Goal: Task Accomplishment & Management: Use online tool/utility

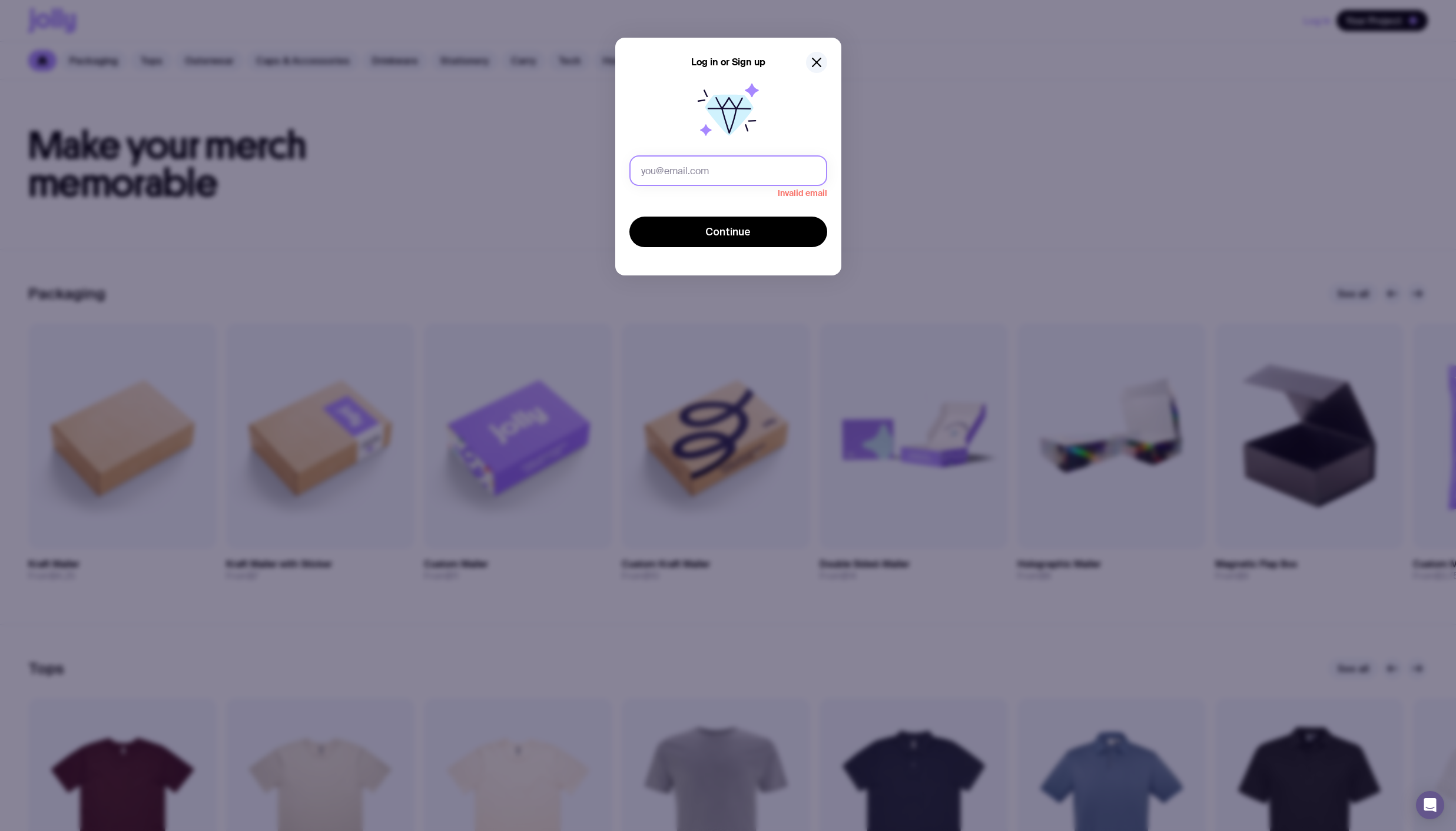
type input "[PERSON_NAME][EMAIL_ADDRESS][DOMAIN_NAME]"
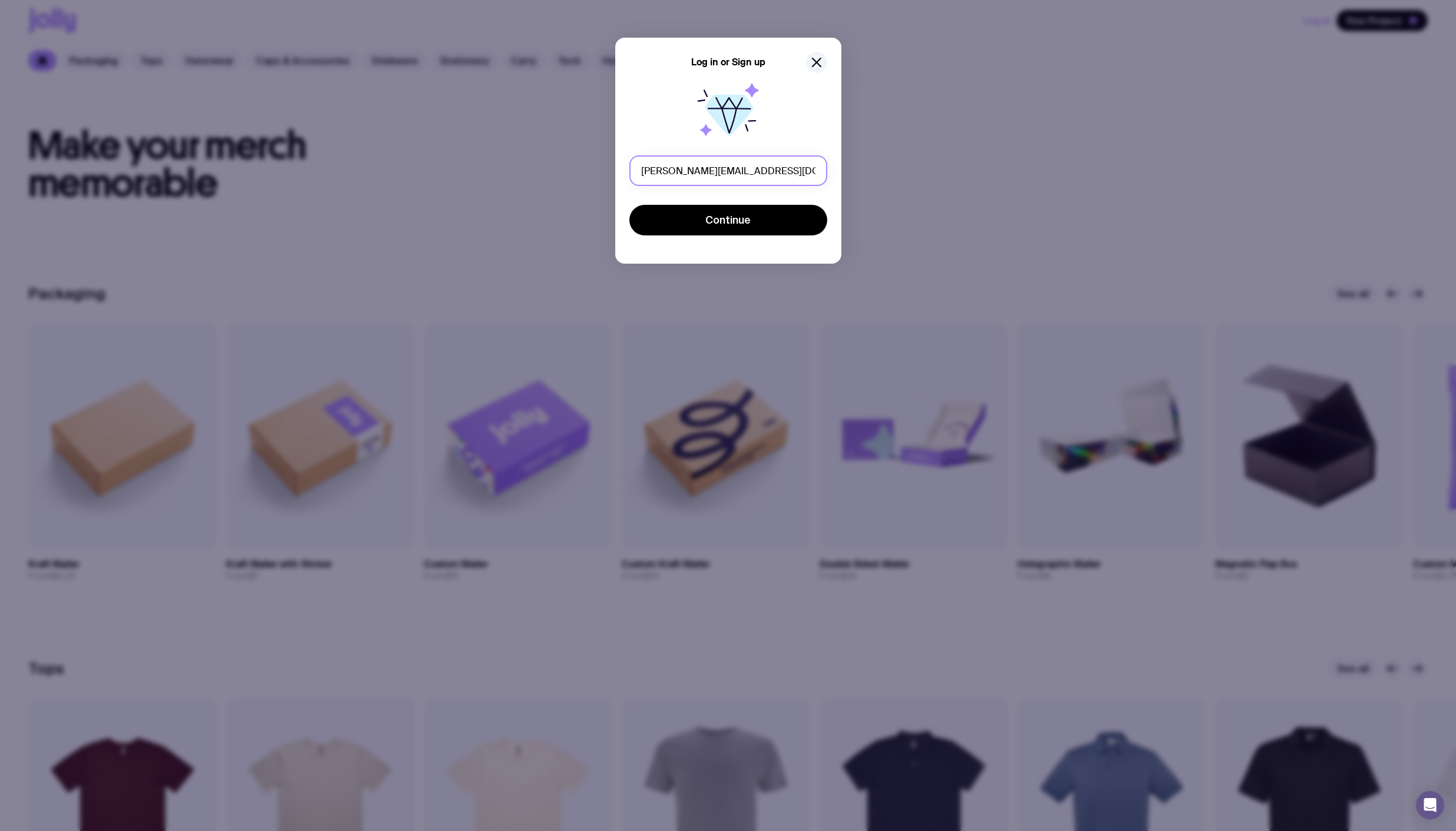
click at [629, 205] on button "Continue" at bounding box center [728, 220] width 198 height 30
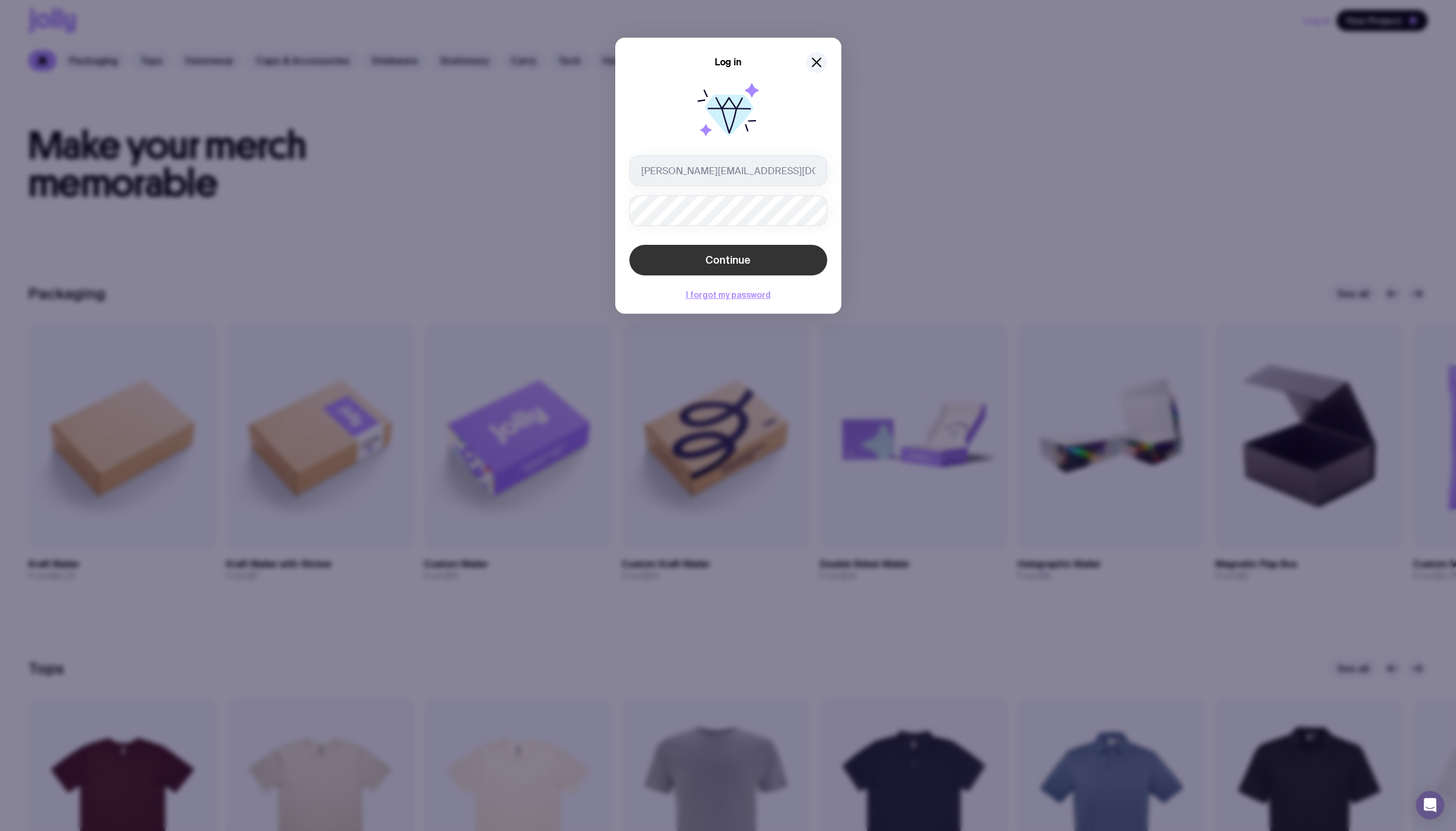
click at [740, 257] on span "Continue" at bounding box center [728, 260] width 45 height 14
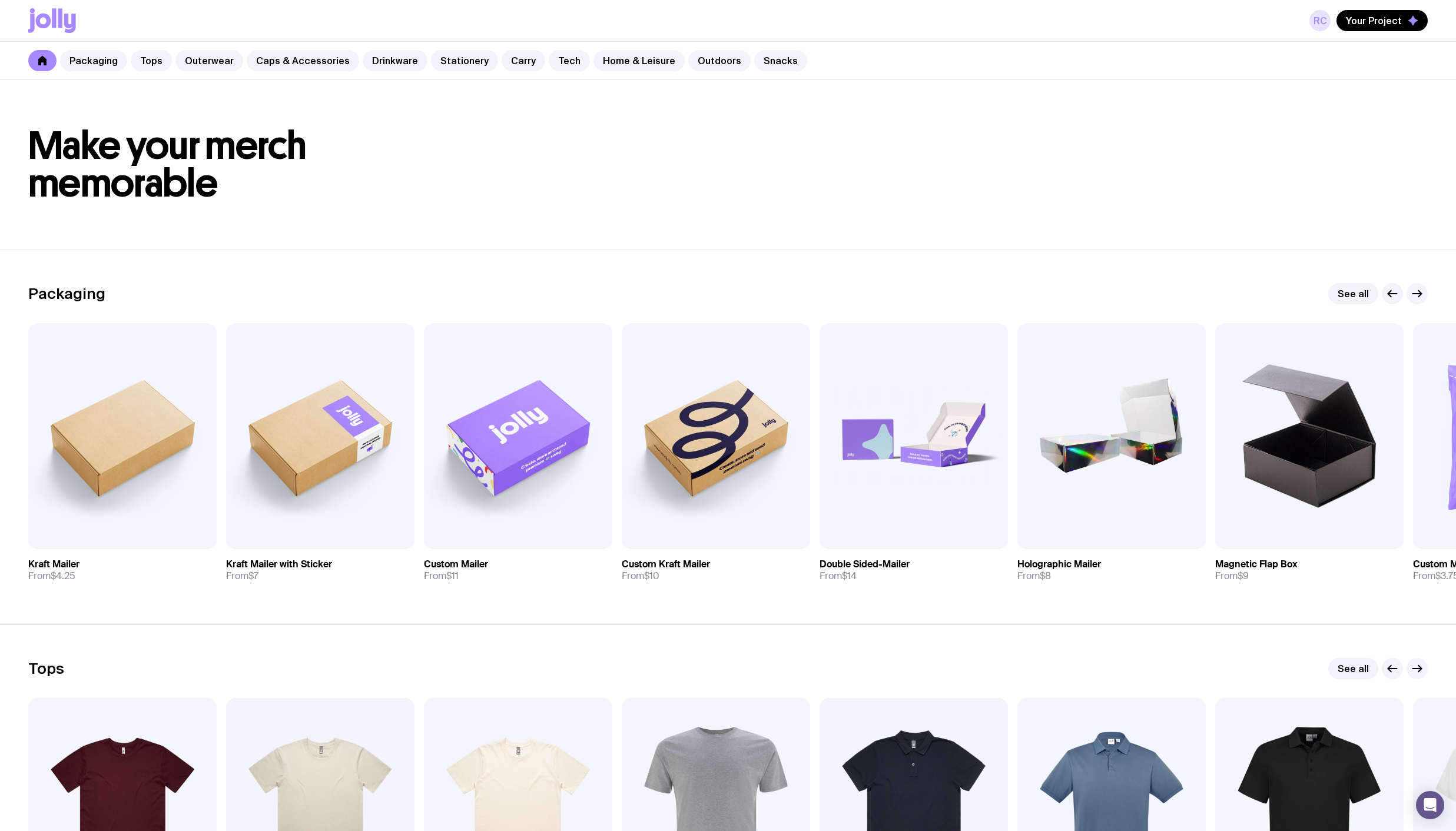
click at [1316, 26] on link "RC" at bounding box center [1319, 20] width 21 height 21
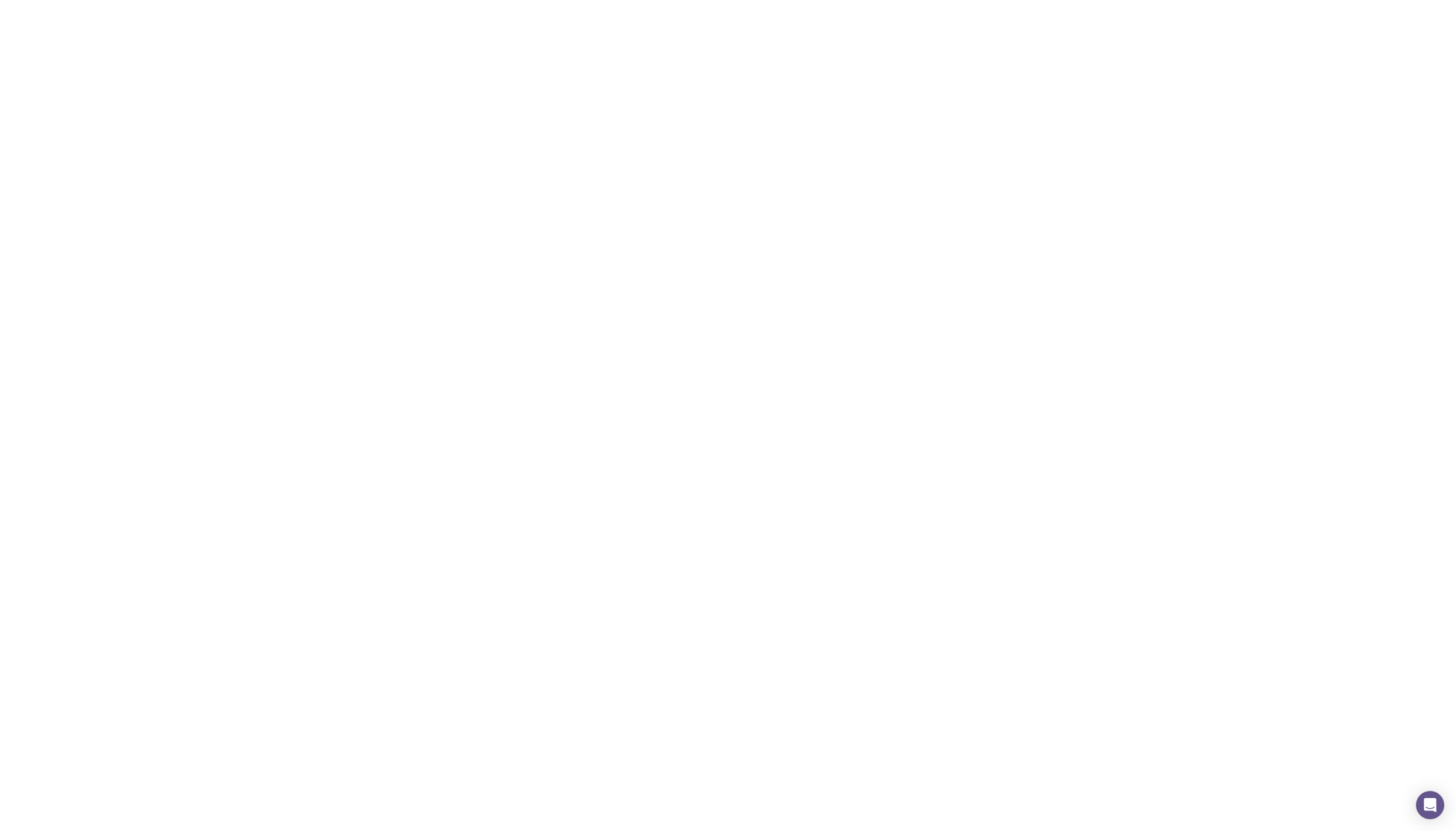
click at [1370, 17] on span "Your Project" at bounding box center [1374, 21] width 56 height 12
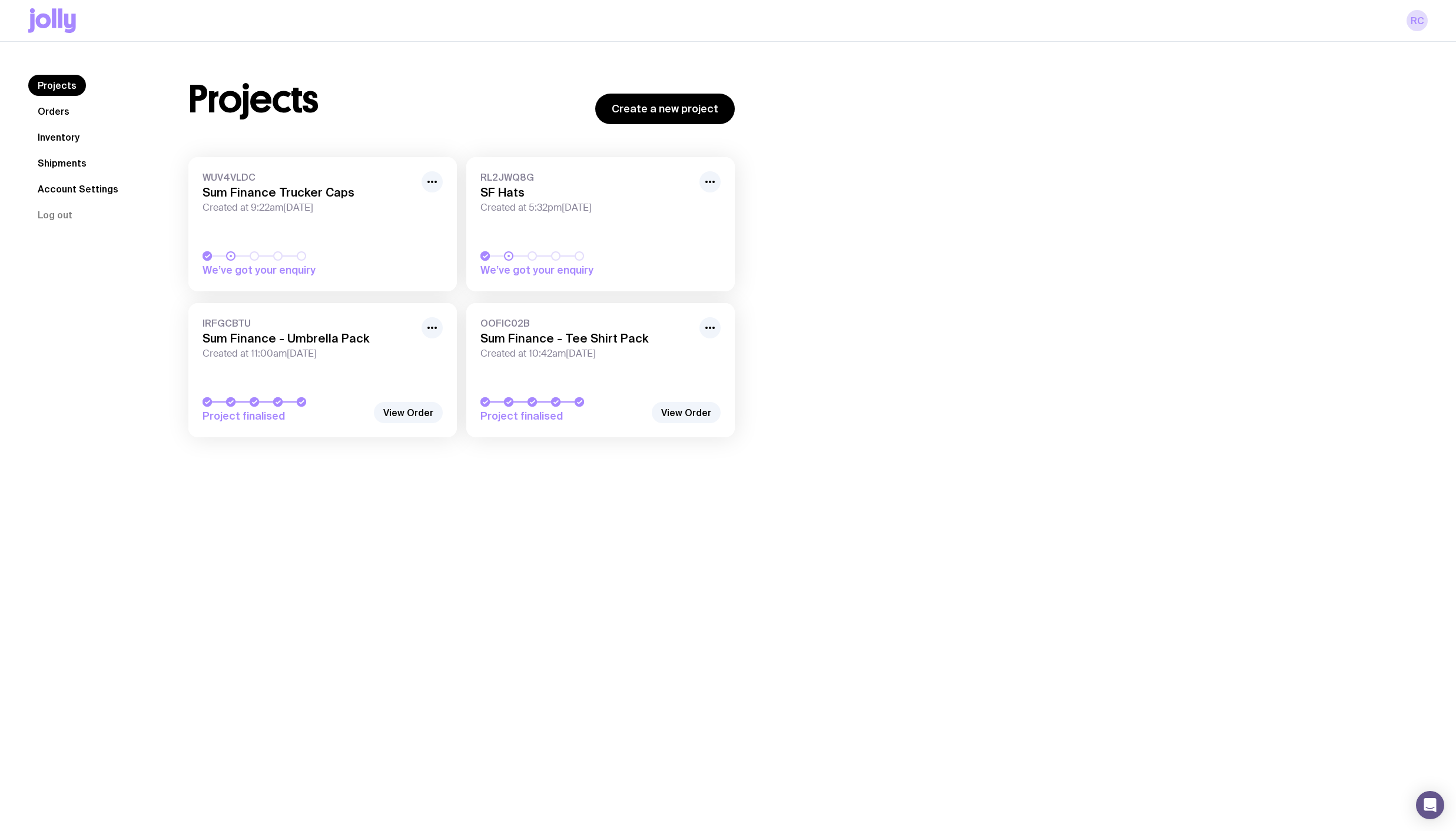
click at [54, 113] on link "Orders" at bounding box center [53, 111] width 51 height 21
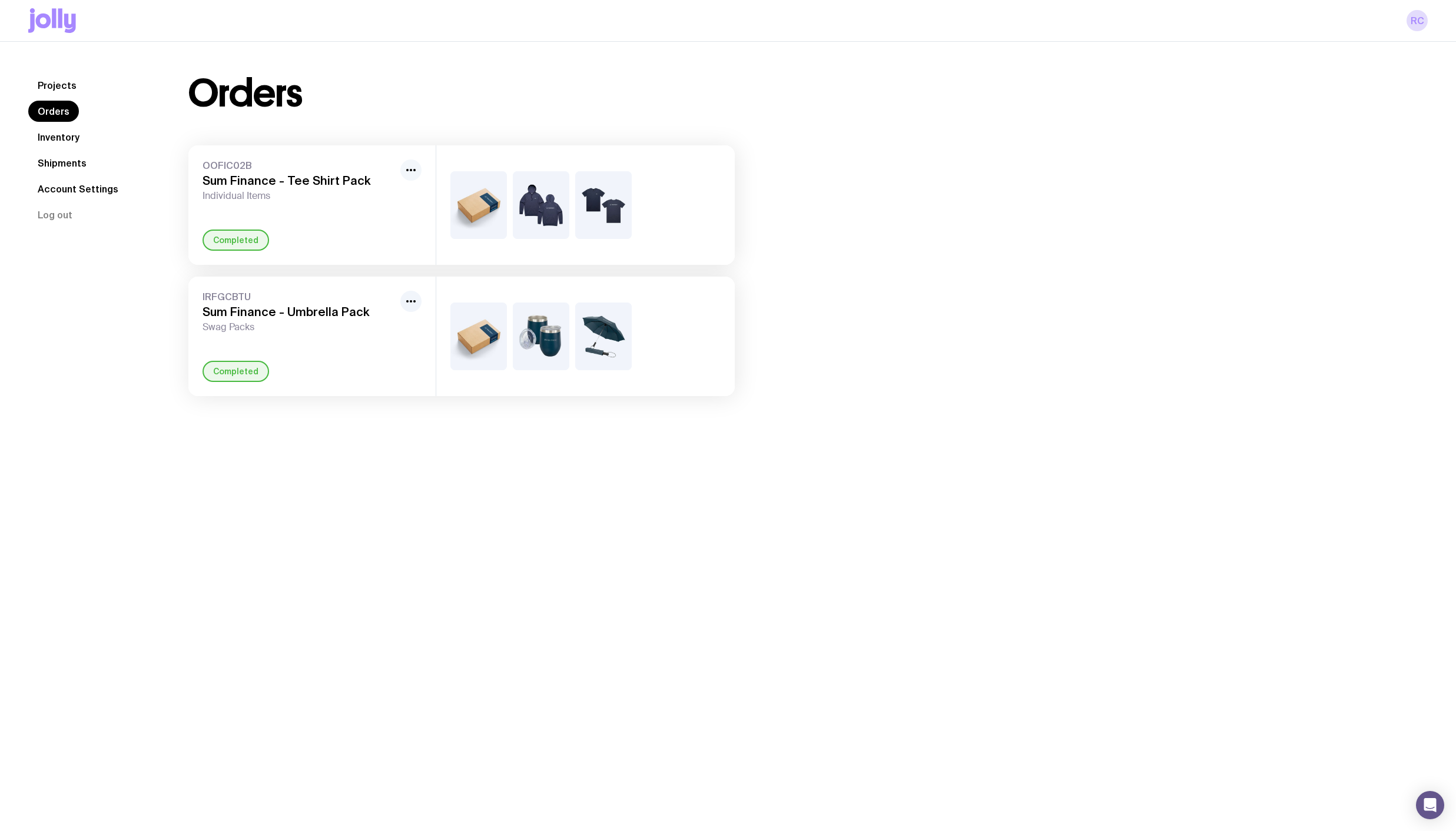
click at [410, 168] on icon "button" at bounding box center [411, 170] width 14 height 14
click at [228, 174] on h3 "Sum Finance - Tee Shirt Pack" at bounding box center [299, 181] width 193 height 14
click at [56, 86] on link "Projects" at bounding box center [57, 85] width 58 height 21
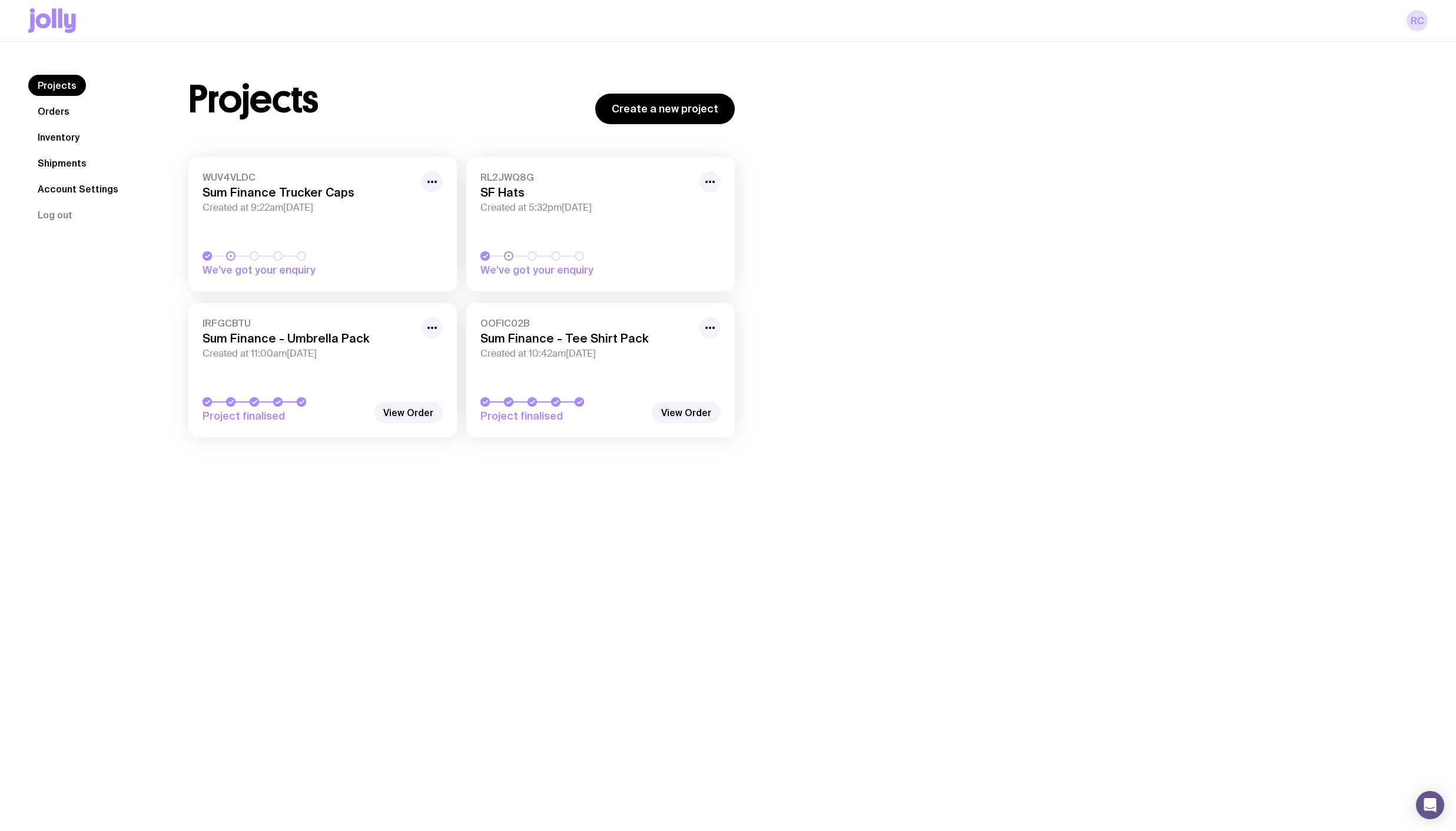
click at [67, 146] on link "Inventory" at bounding box center [58, 137] width 60 height 21
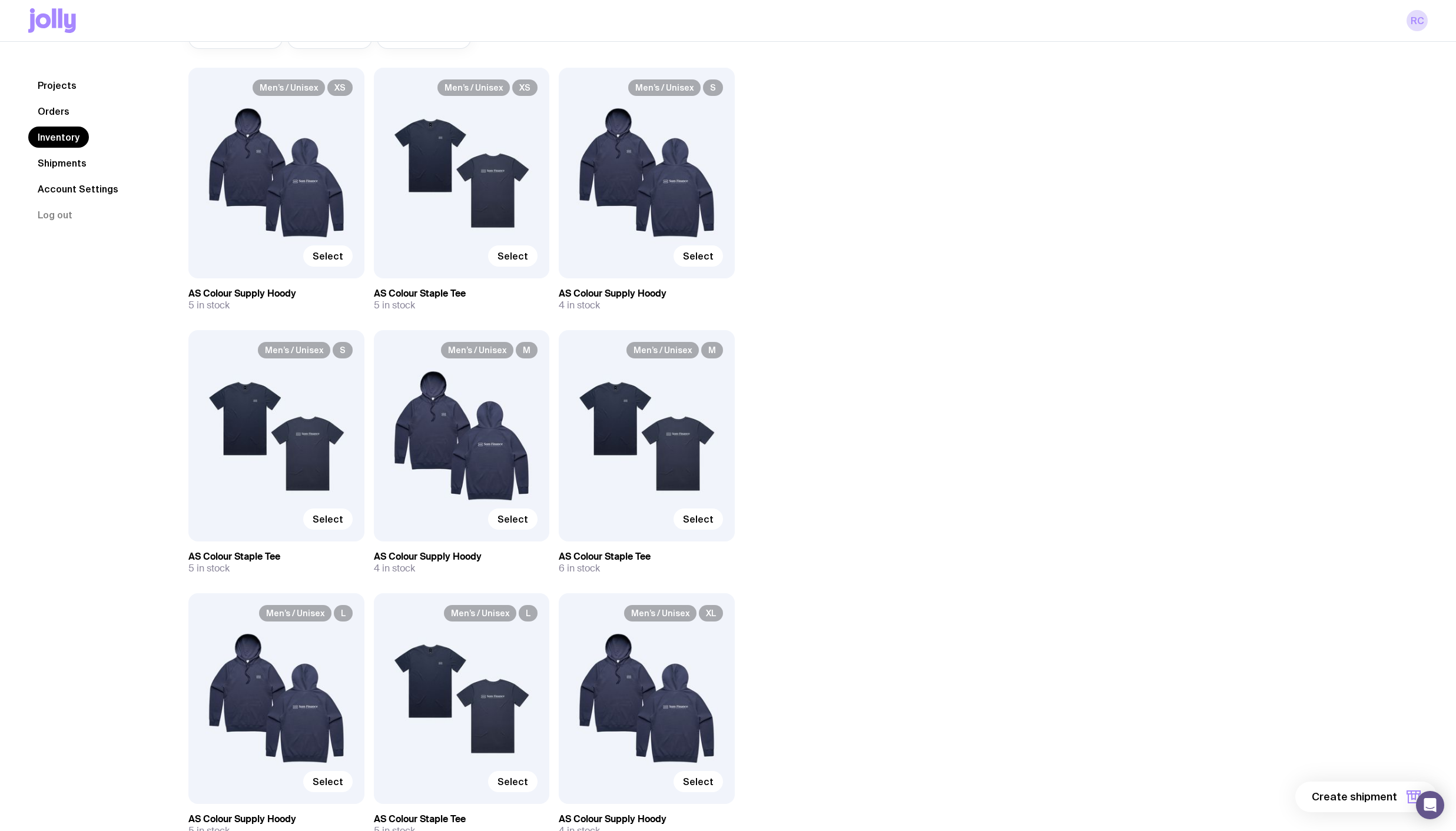
scroll to position [235, 0]
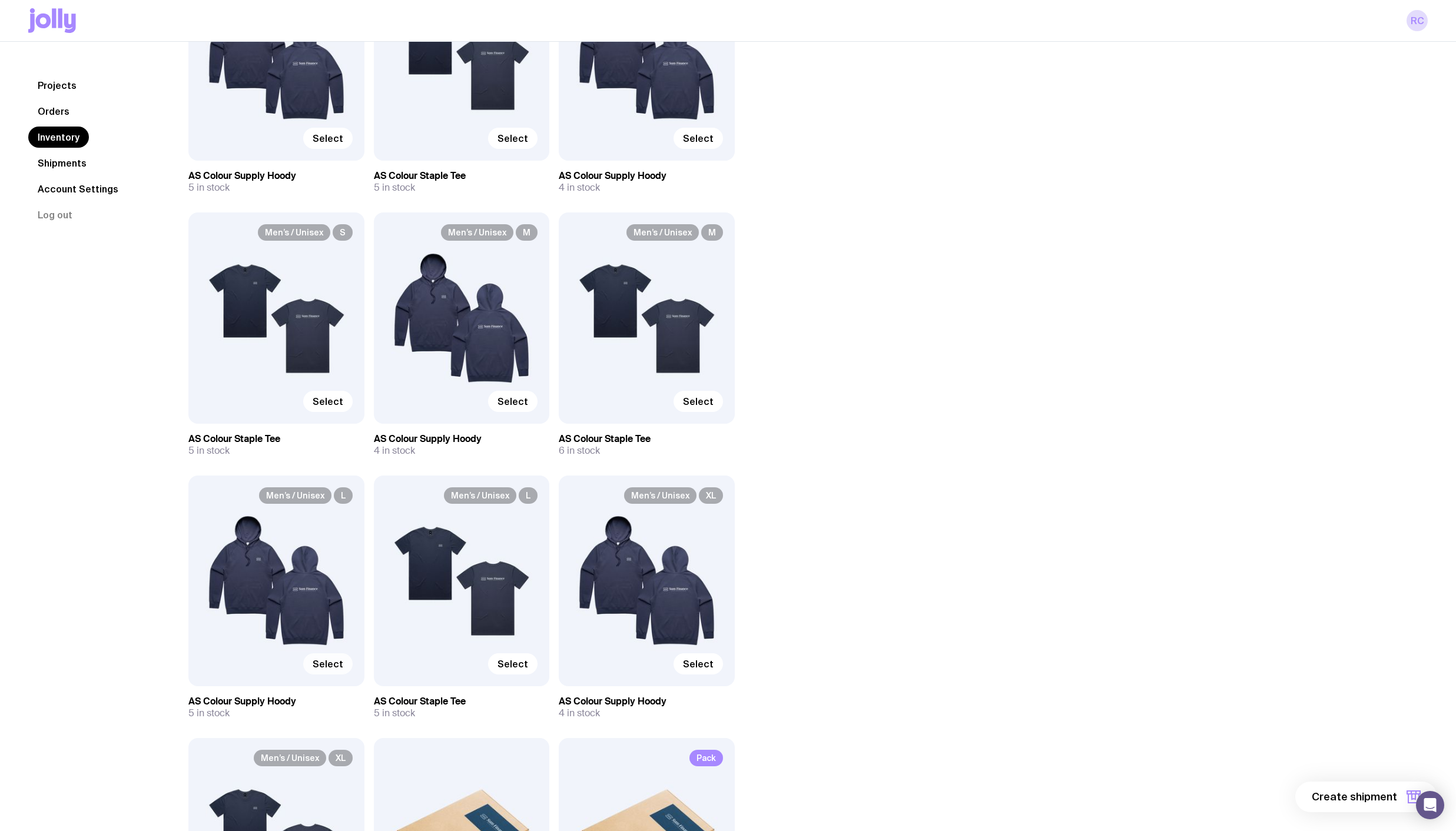
click at [320, 660] on span "Select" at bounding box center [327, 664] width 30 height 12
click at [0, 0] on input "Select" at bounding box center [0, 0] width 0 height 0
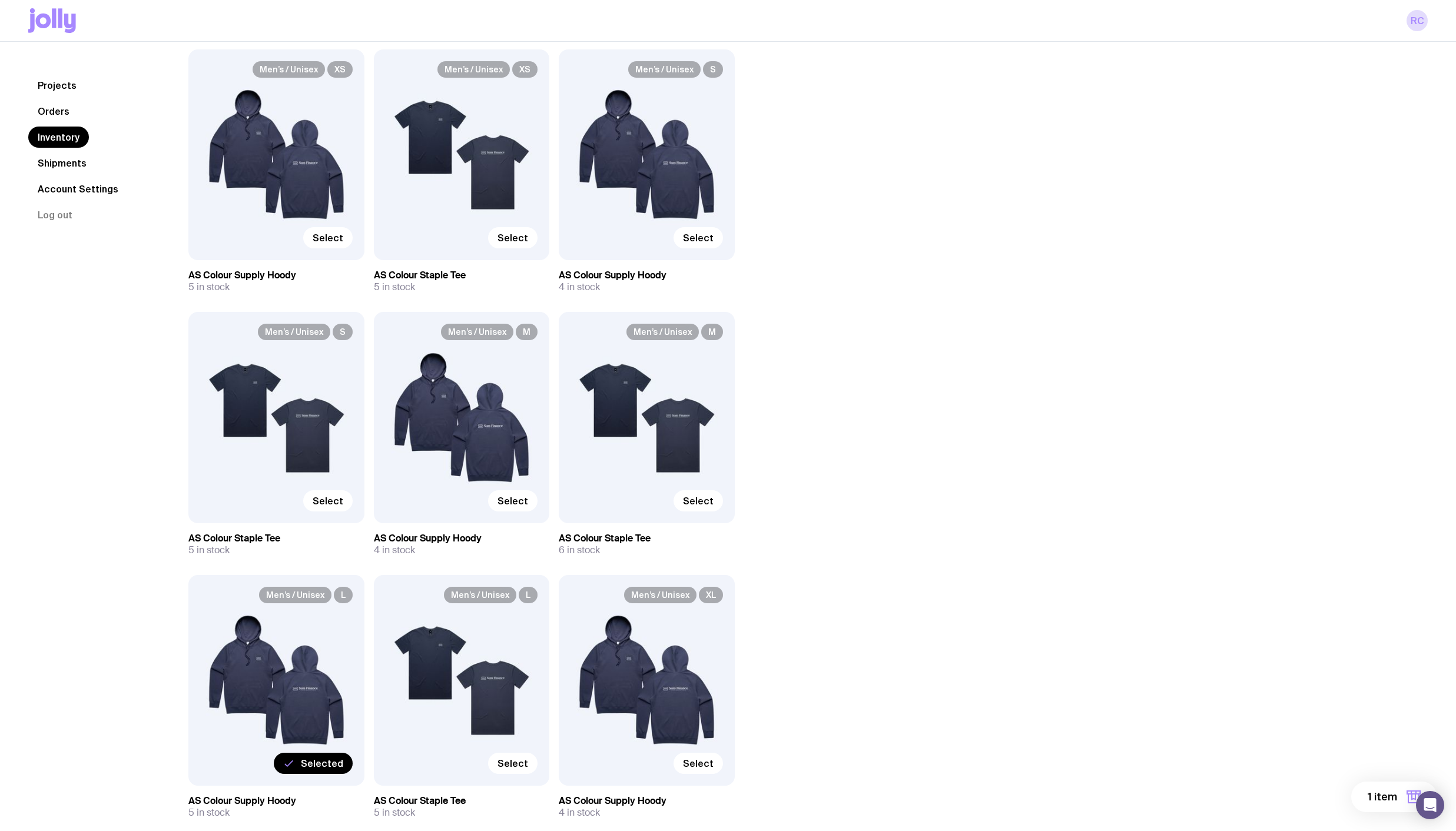
scroll to position [114, 0]
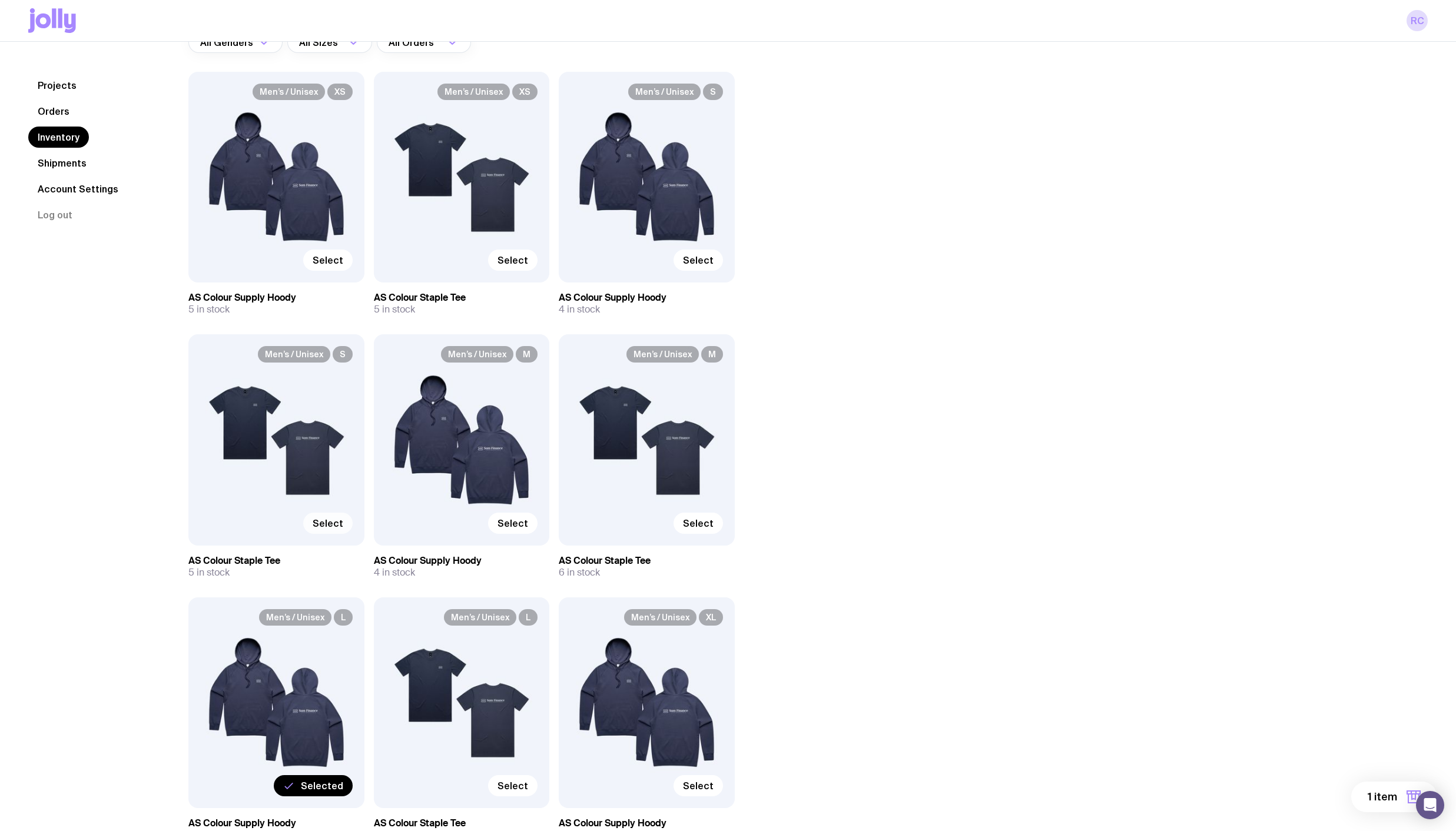
click at [330, 526] on span "Select" at bounding box center [327, 523] width 30 height 12
click at [0, 0] on input "Select" at bounding box center [0, 0] width 0 height 0
click at [334, 525] on span "Selected" at bounding box center [321, 523] width 42 height 12
click at [0, 0] on input "Selected" at bounding box center [0, 0] width 0 height 0
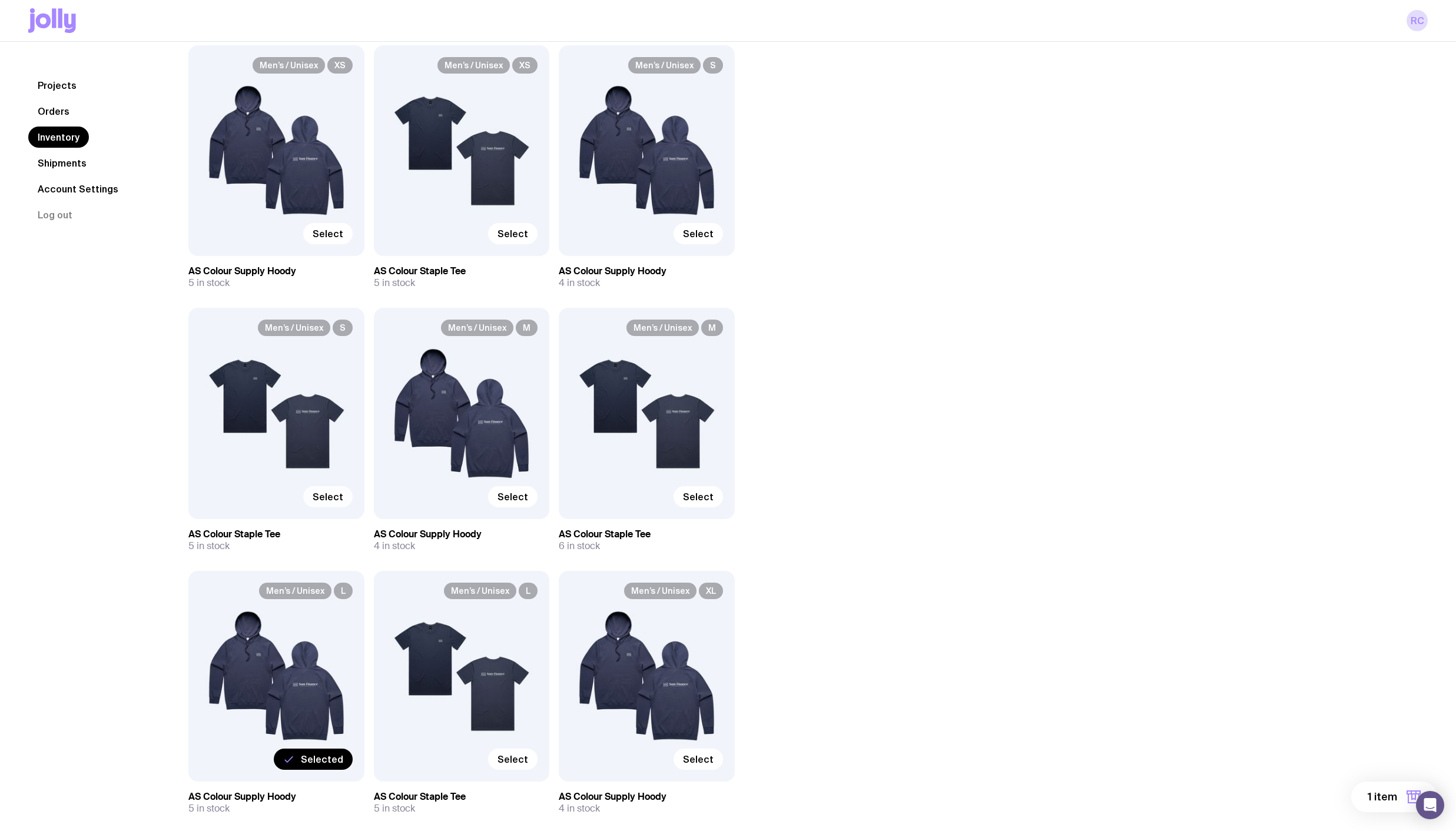
scroll to position [118, 0]
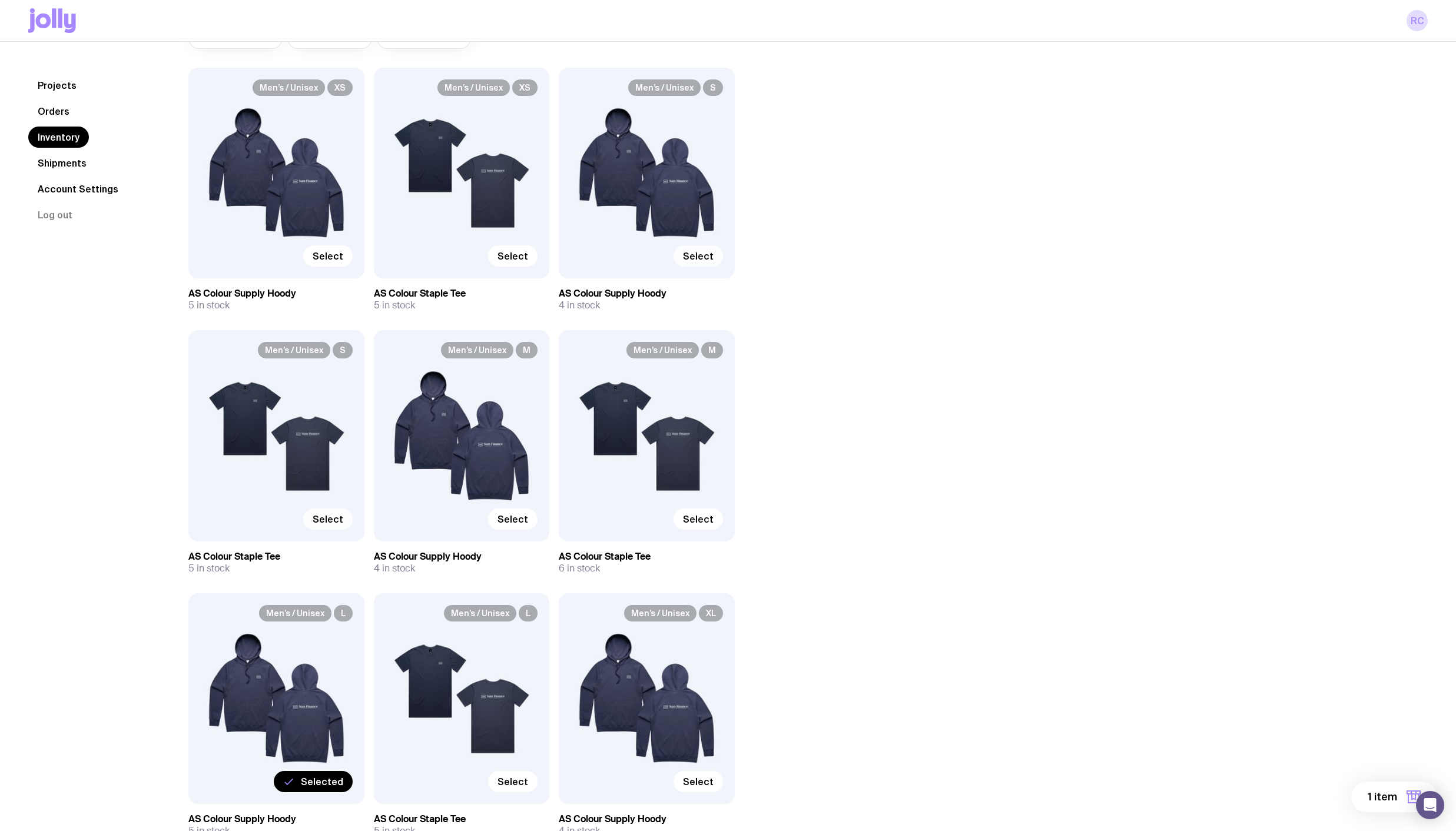
click at [709, 257] on span "Select" at bounding box center [698, 256] width 30 height 12
click at [0, 0] on input "Select" at bounding box center [0, 0] width 0 height 0
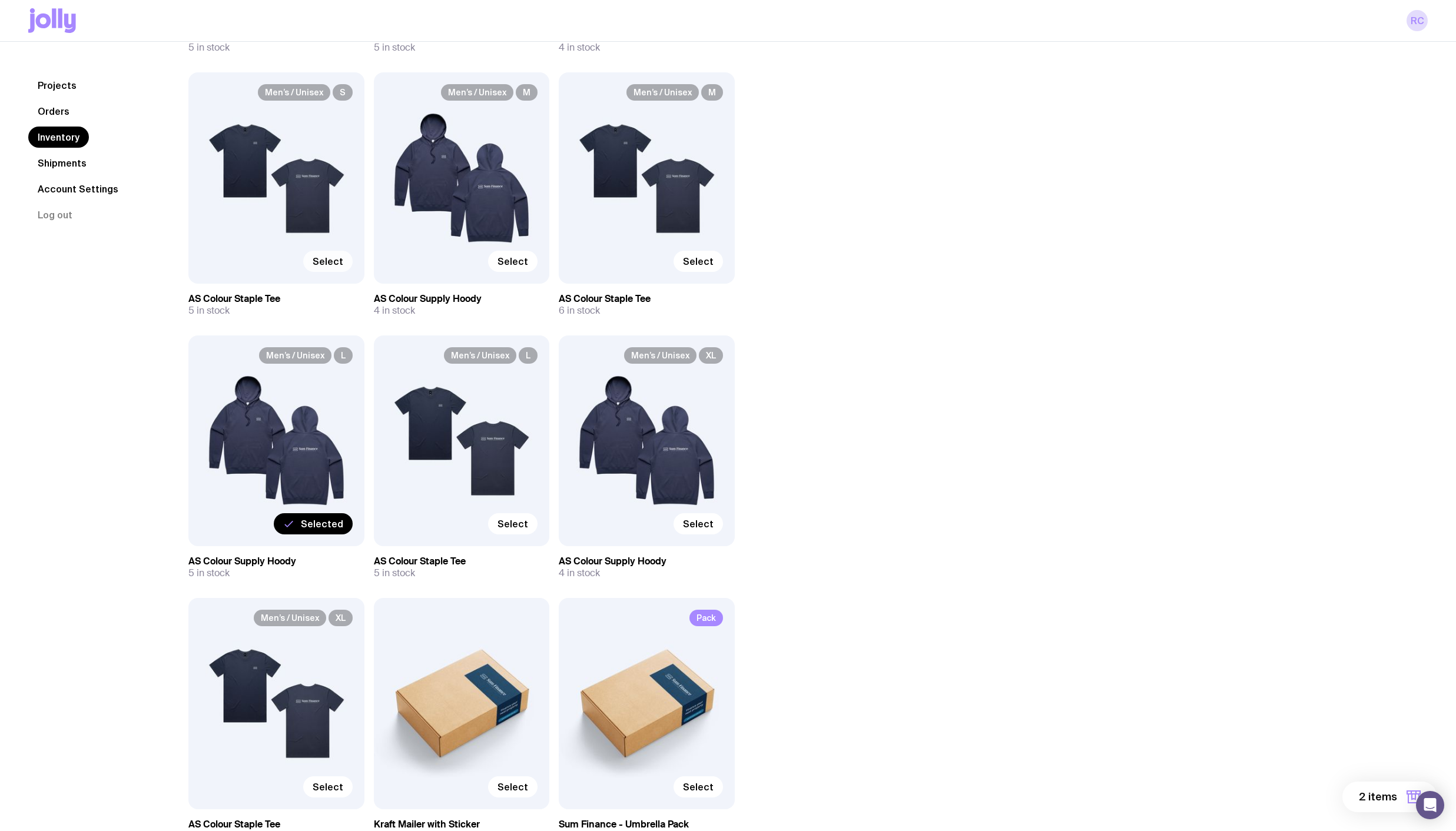
scroll to position [467, 0]
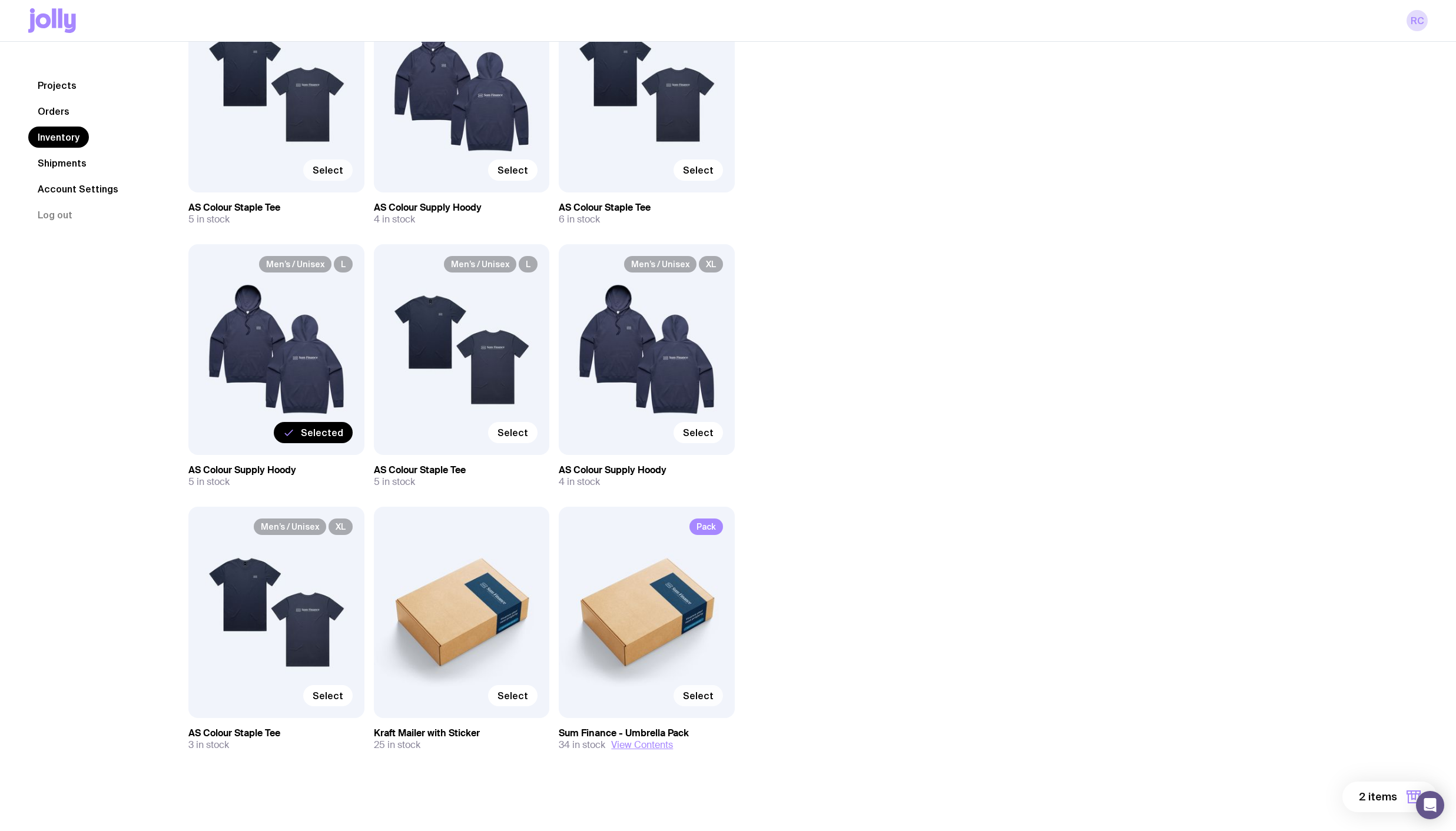
click at [700, 700] on span "Select" at bounding box center [698, 696] width 30 height 12
click at [0, 0] on input "Select" at bounding box center [0, 0] width 0 height 0
click at [681, 695] on span "Selected" at bounding box center [692, 696] width 42 height 12
click at [0, 0] on input "Selected" at bounding box center [0, 0] width 0 height 0
click at [681, 695] on label "Select" at bounding box center [698, 695] width 50 height 21
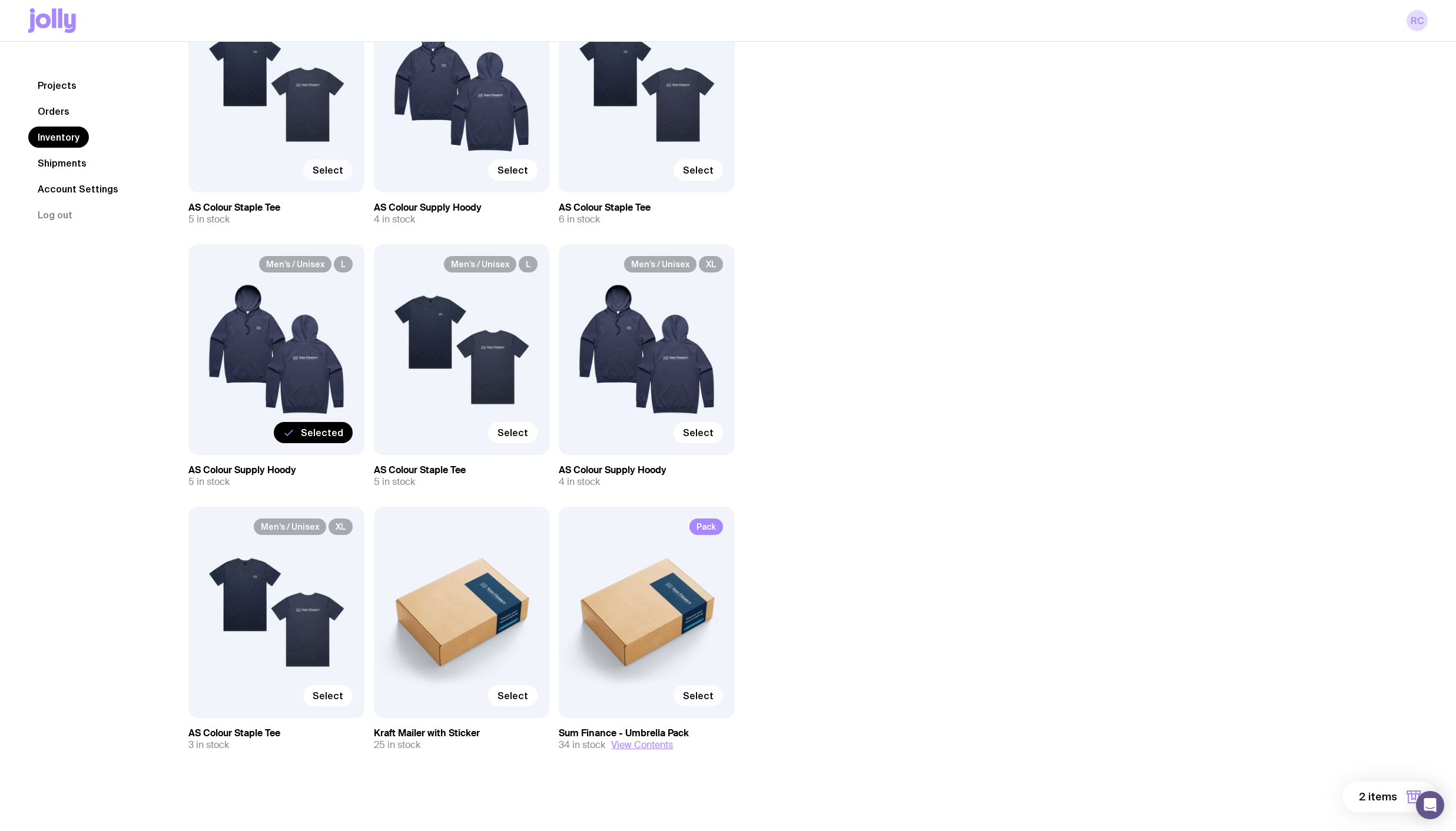
click at [0, 0] on input "Select" at bounding box center [0, 0] width 0 height 0
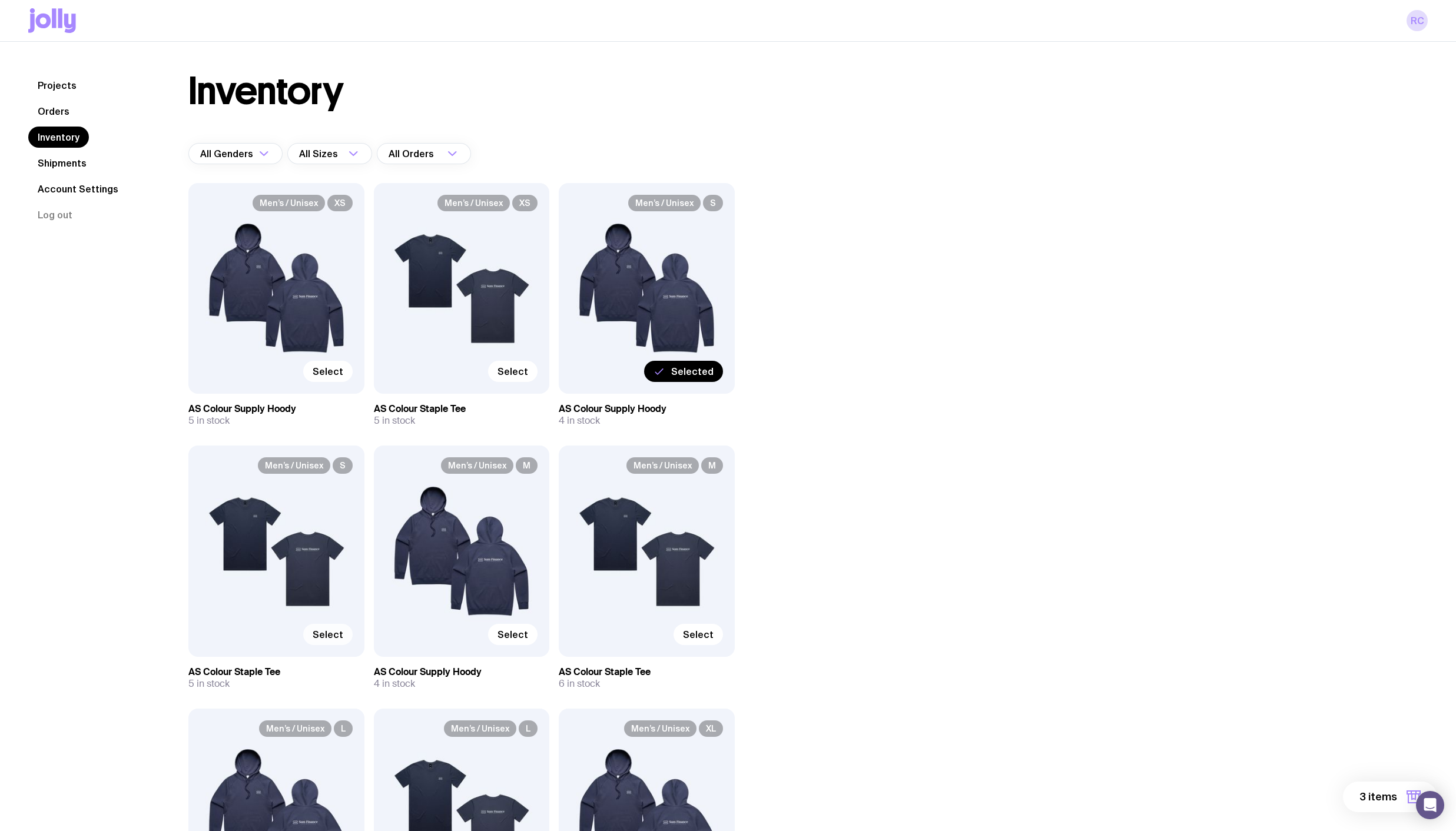
scroll to position [0, 0]
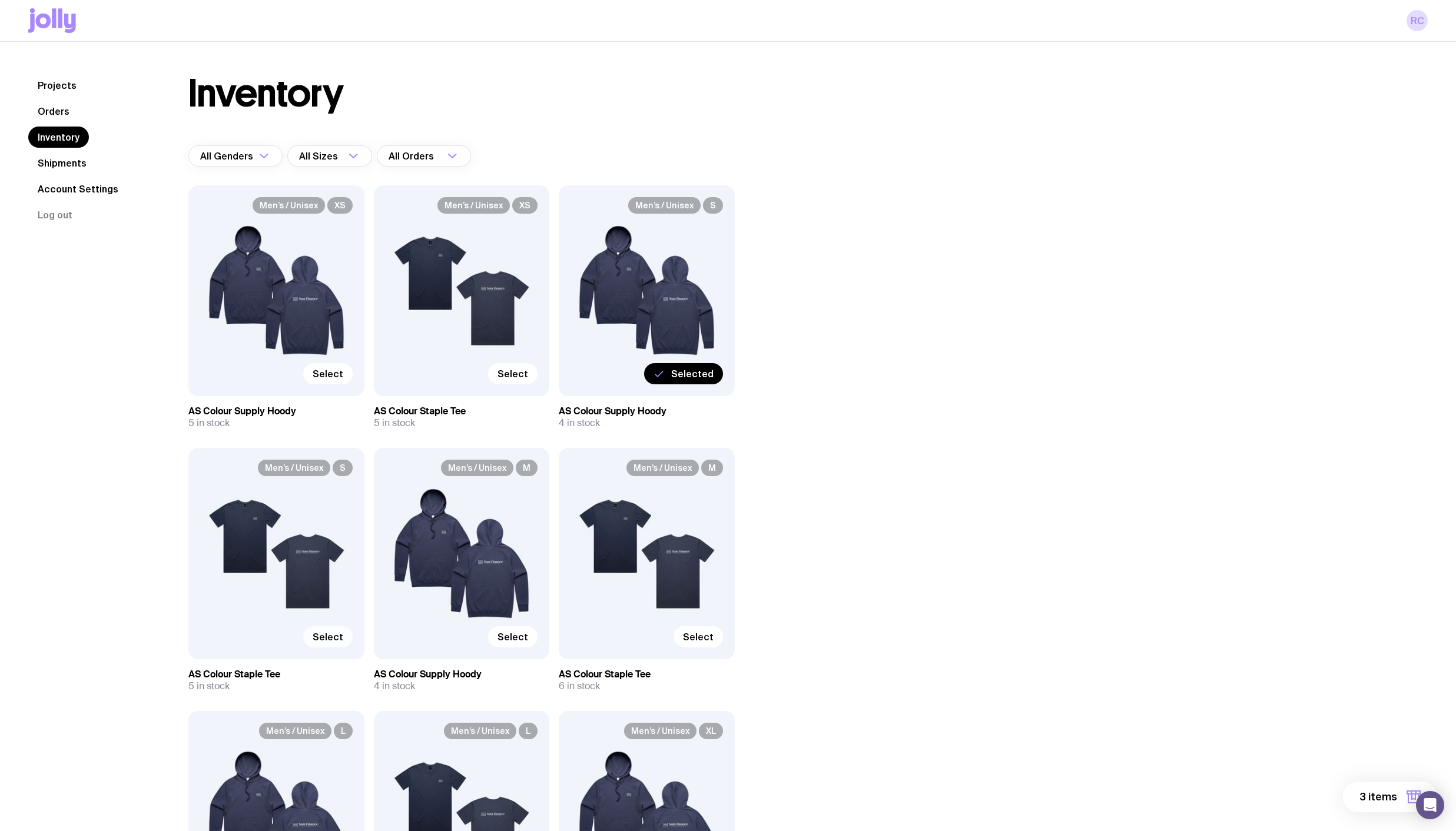
click at [1384, 804] on span "3 items" at bounding box center [1378, 797] width 38 height 14
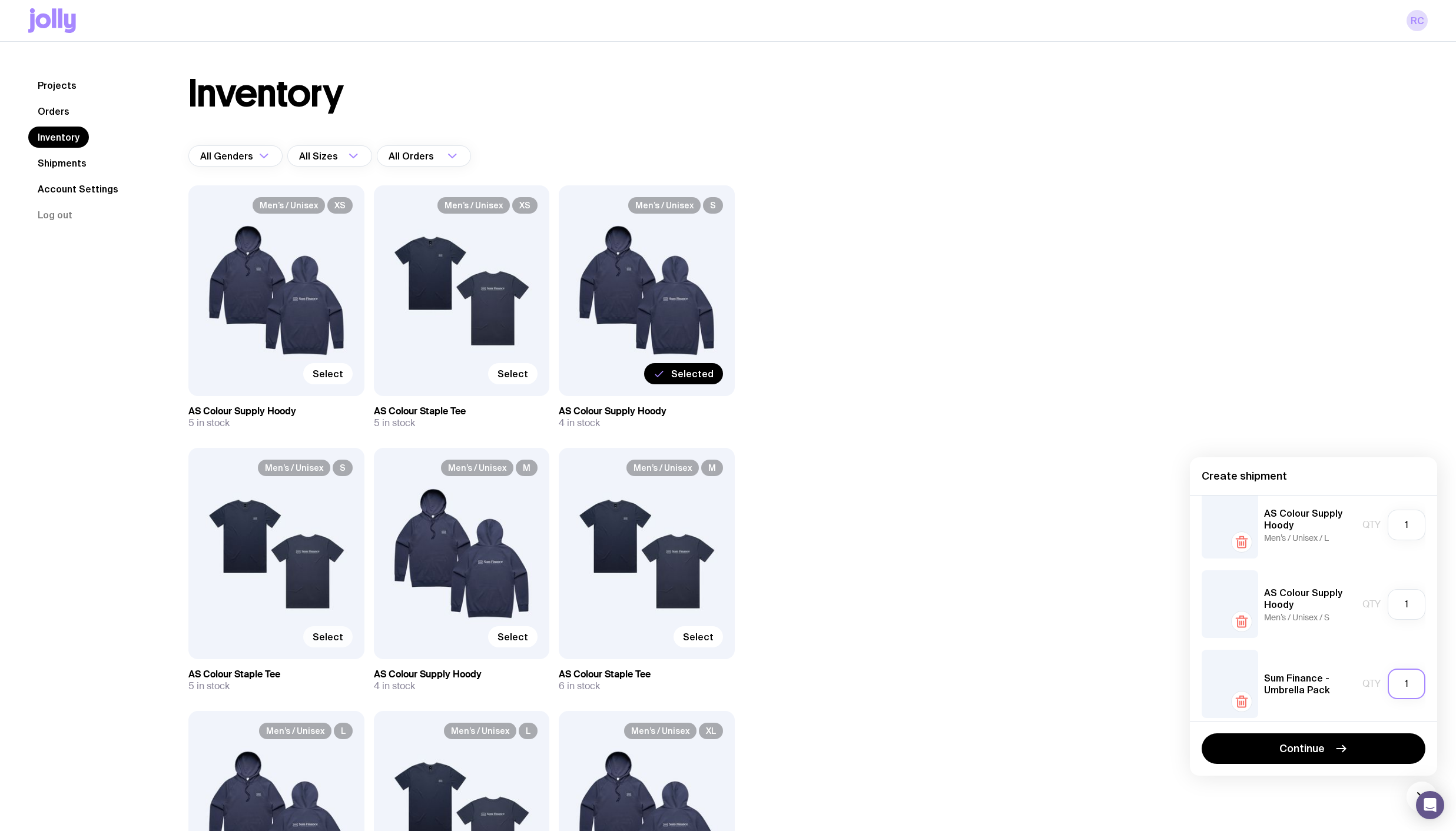
scroll to position [25, 0]
drag, startPoint x: 1393, startPoint y: 673, endPoint x: 1374, endPoint y: 674, distance: 19.0
click at [1374, 674] on div "Qty 1" at bounding box center [1393, 675] width 63 height 30
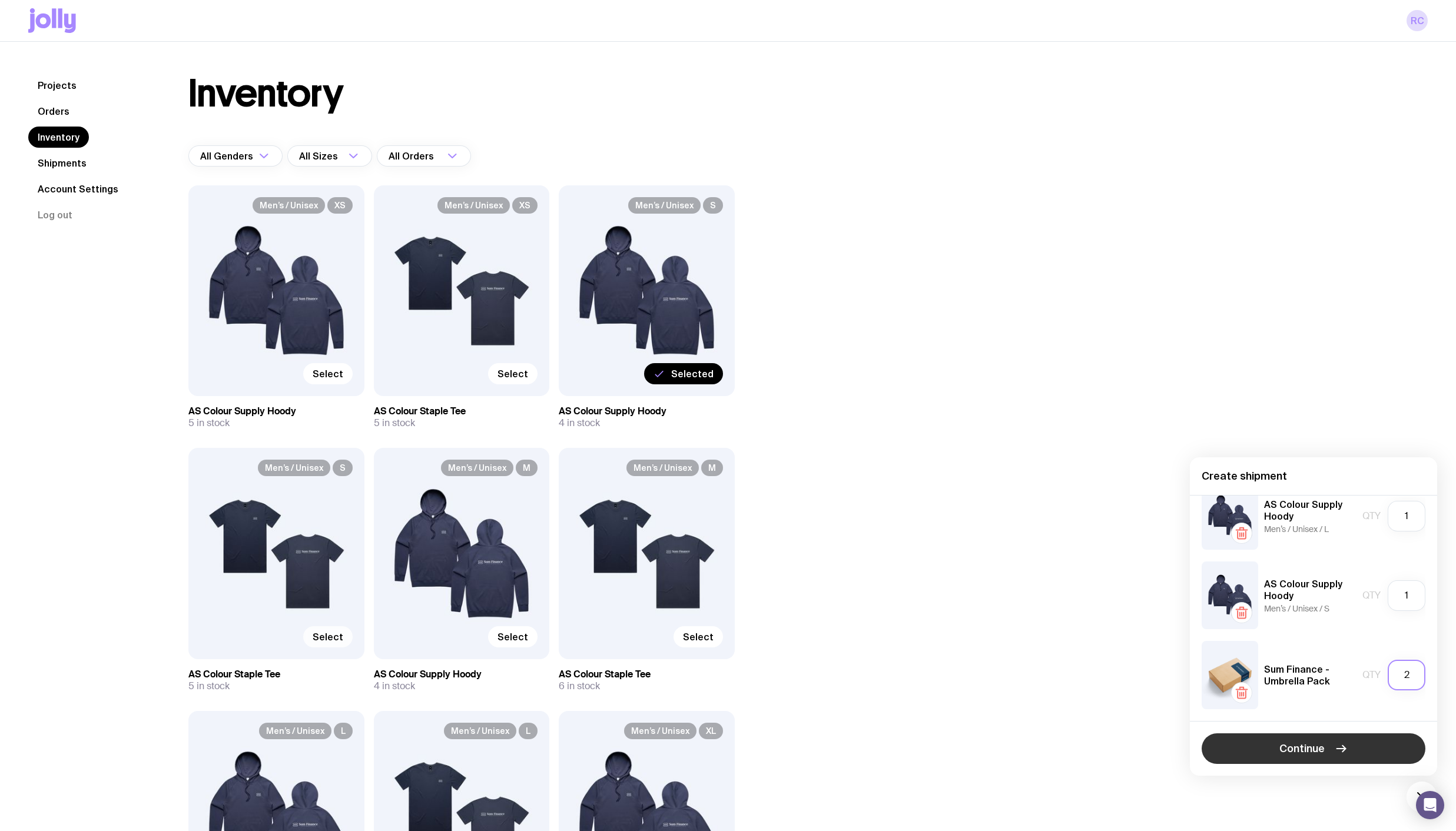
type input "2"
click at [1339, 749] on icon "button" at bounding box center [1341, 749] width 14 height 14
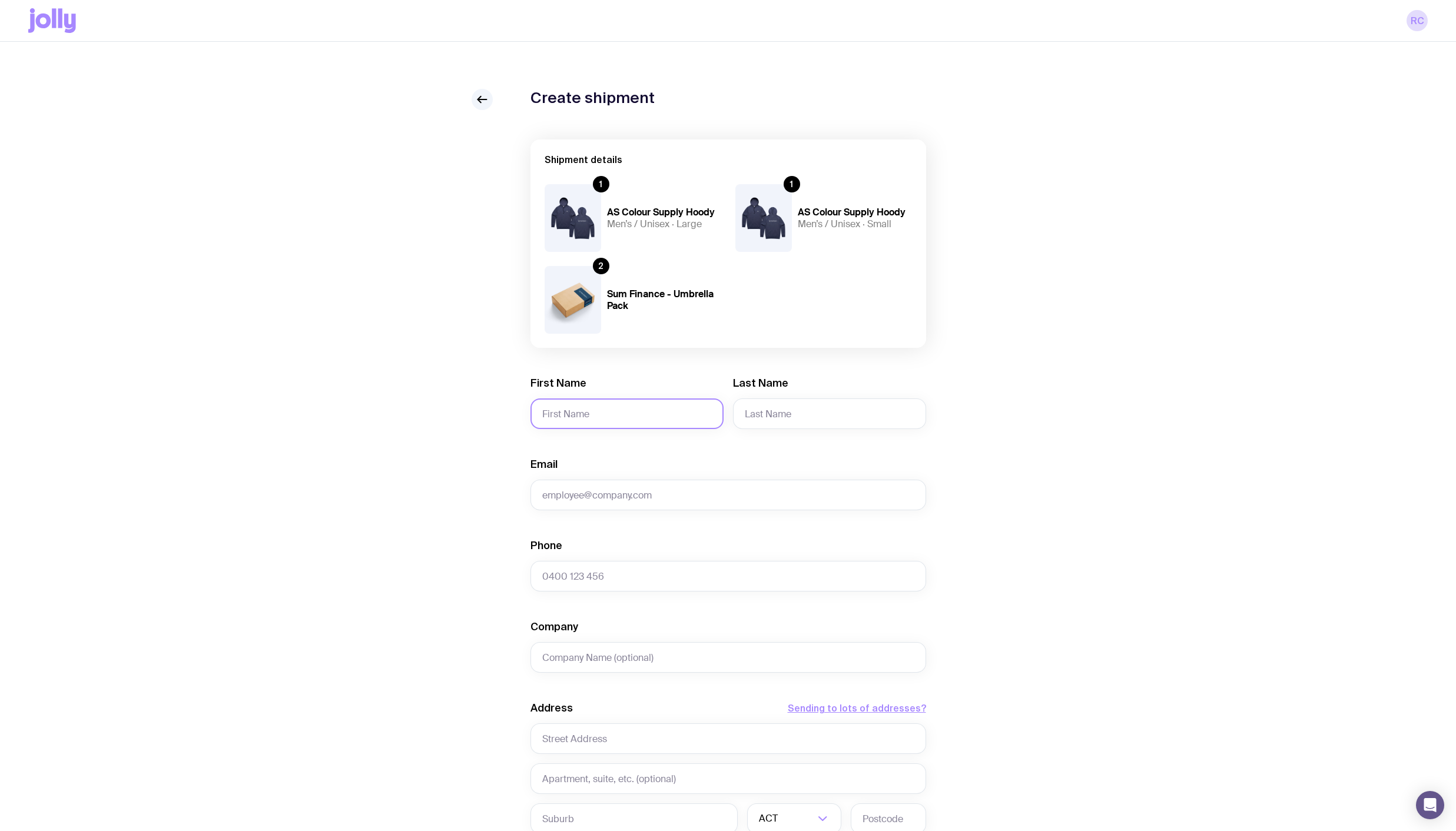
drag, startPoint x: 584, startPoint y: 415, endPoint x: 762, endPoint y: 421, distance: 178.1
click at [584, 415] on input "First Name" at bounding box center [627, 413] width 193 height 30
type input "[PERSON_NAME]"
drag, startPoint x: 589, startPoint y: 503, endPoint x: 507, endPoint y: 498, distance: 82.2
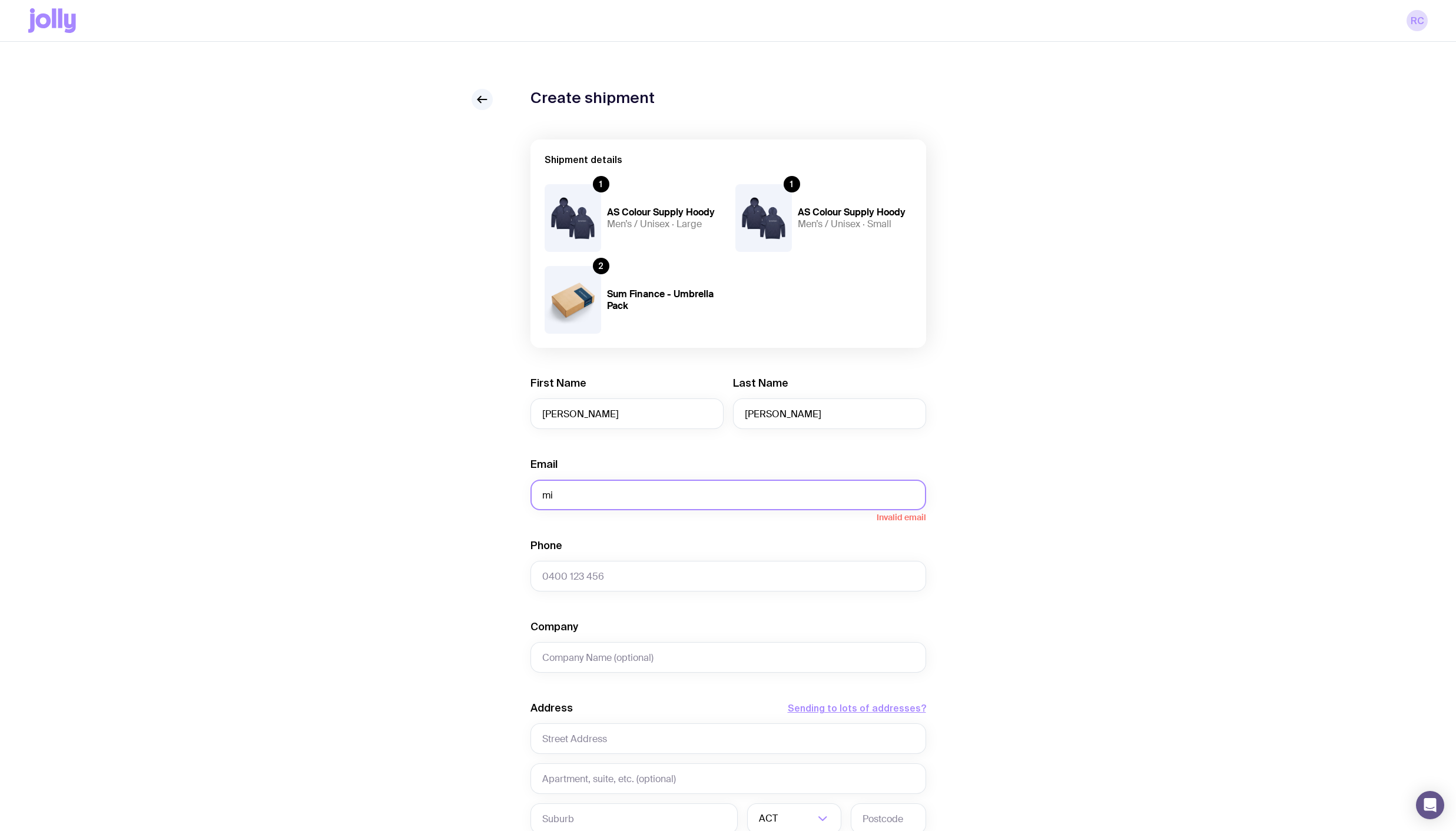
click at [507, 498] on div "Create shipment Shipment details 1 AS Colour Supply Hoody Men’s / Unisex · Larg…" at bounding box center [728, 578] width 1399 height 977
paste input "[EMAIL_ADDRESS][DOMAIN_NAME]"
type input "[PERSON_NAME][EMAIL_ADDRESS][DOMAIN_NAME]"
click at [582, 569] on input "Phone" at bounding box center [728, 576] width 396 height 30
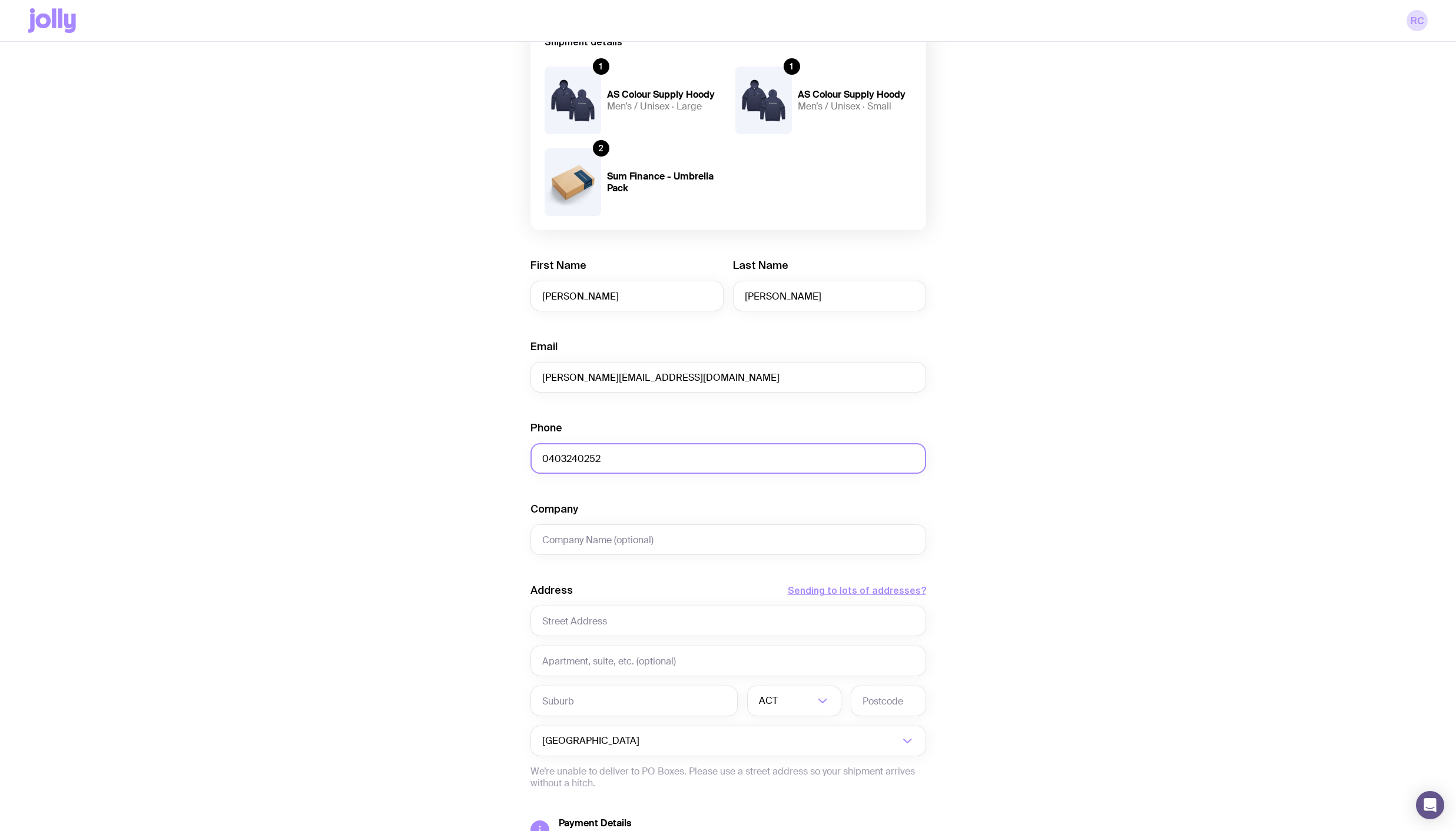
scroll to position [235, 0]
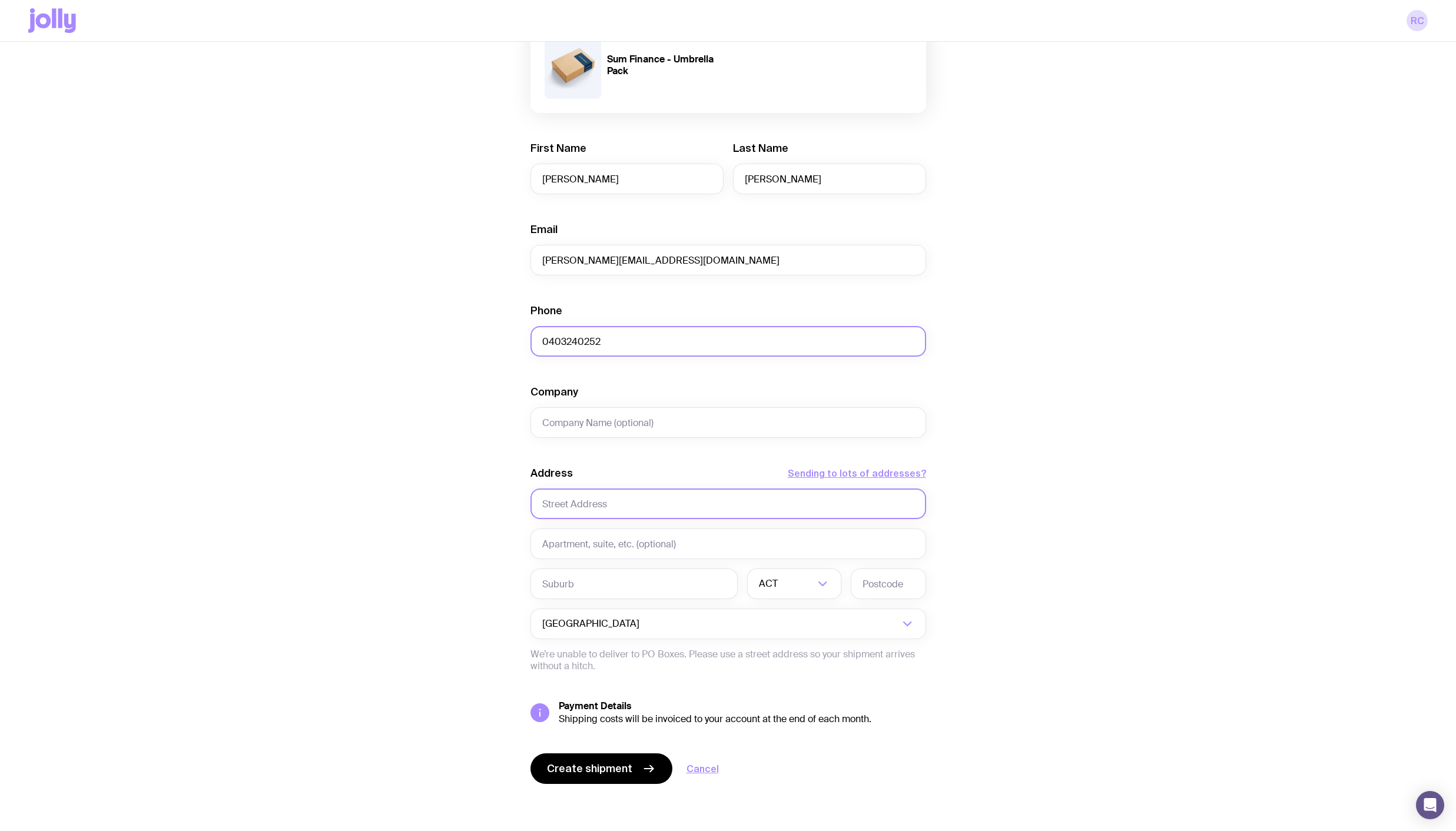
type input "0403240252"
click at [617, 505] on input "text" at bounding box center [728, 504] width 396 height 30
type input "3/[STREET_ADDRESS][PERSON_NAME]"
type input "Rose Bay"
type input "2029"
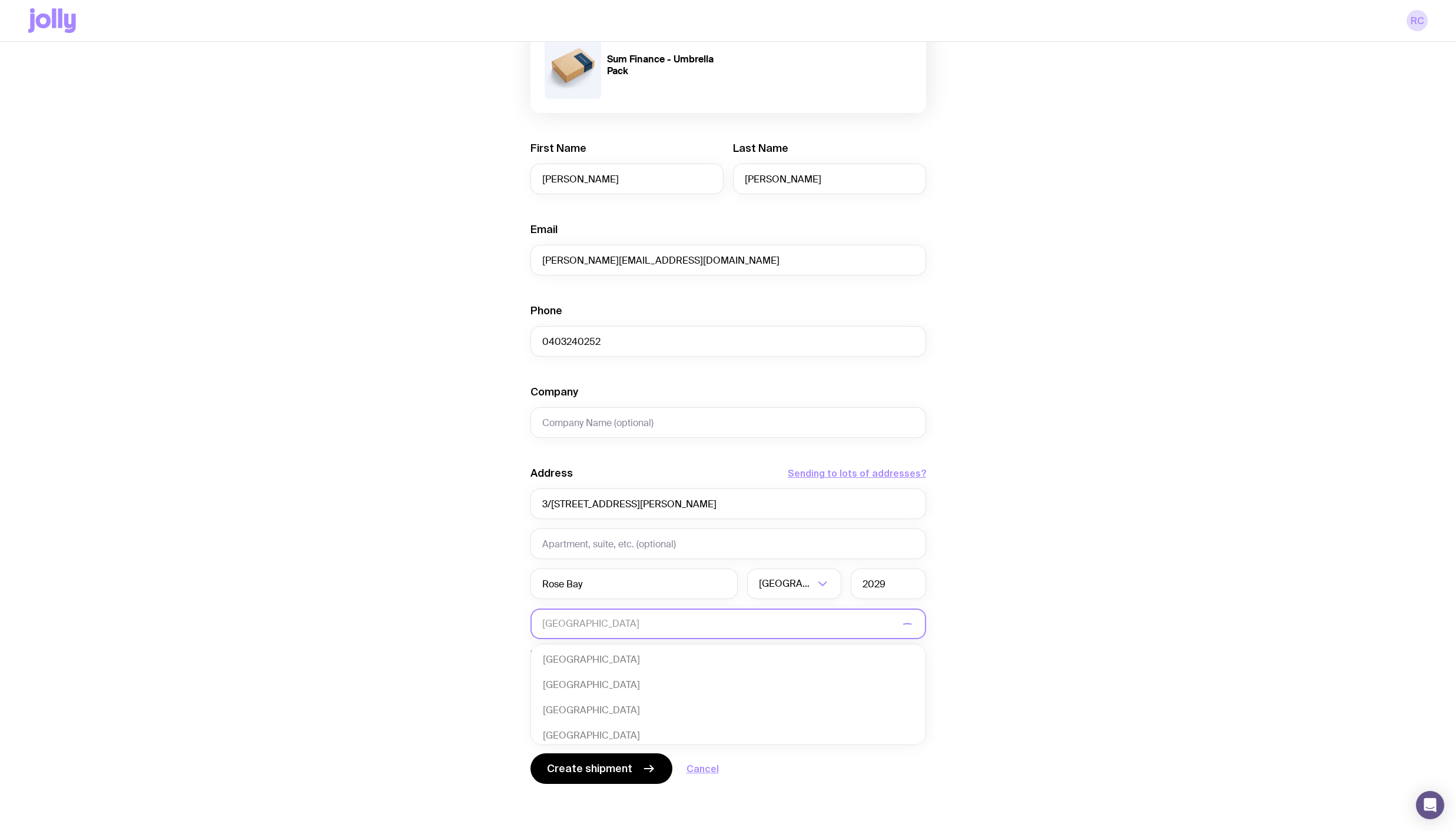
scroll to position [255, 0]
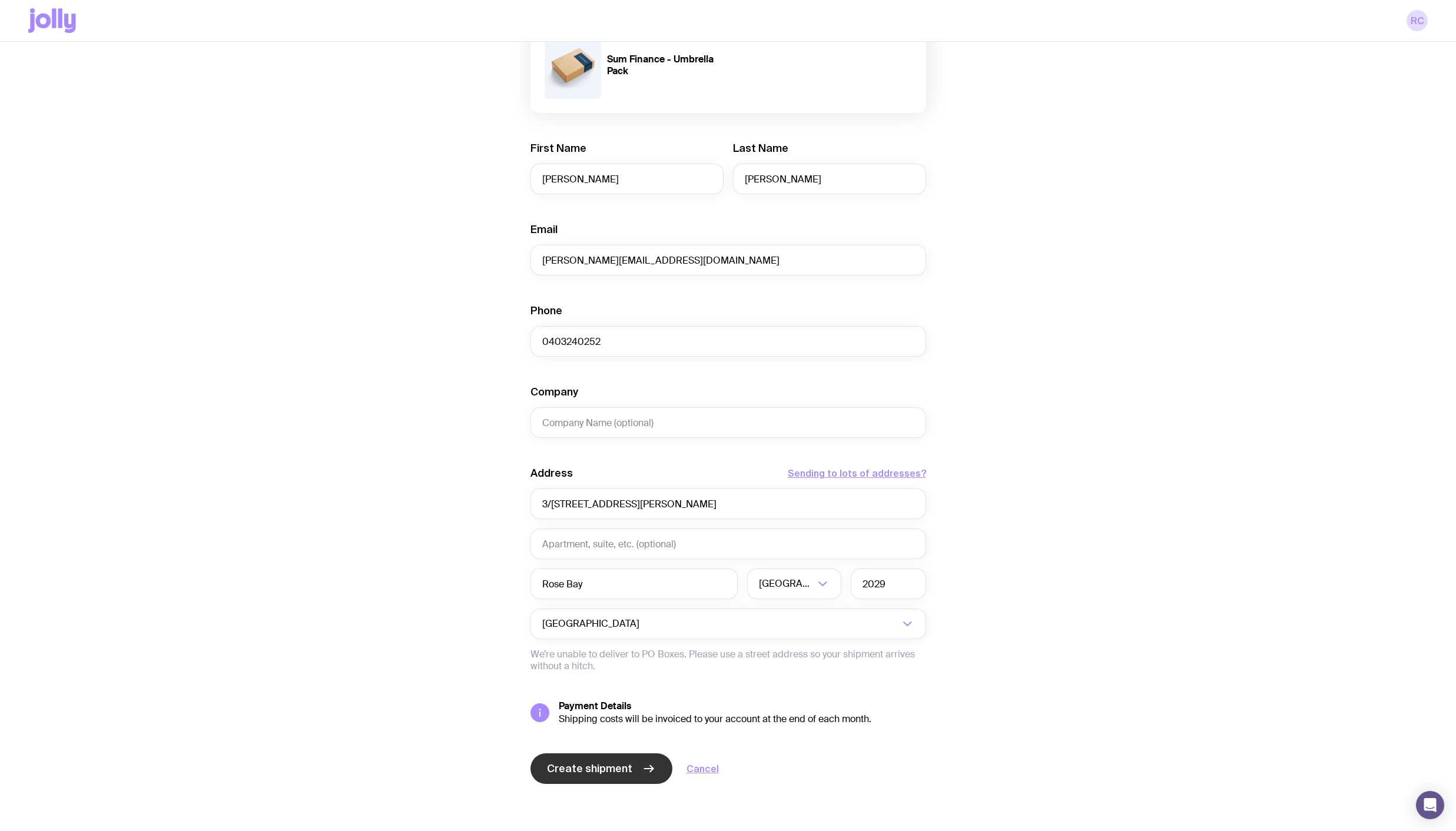
click at [631, 766] on button "Create shipment" at bounding box center [601, 768] width 142 height 30
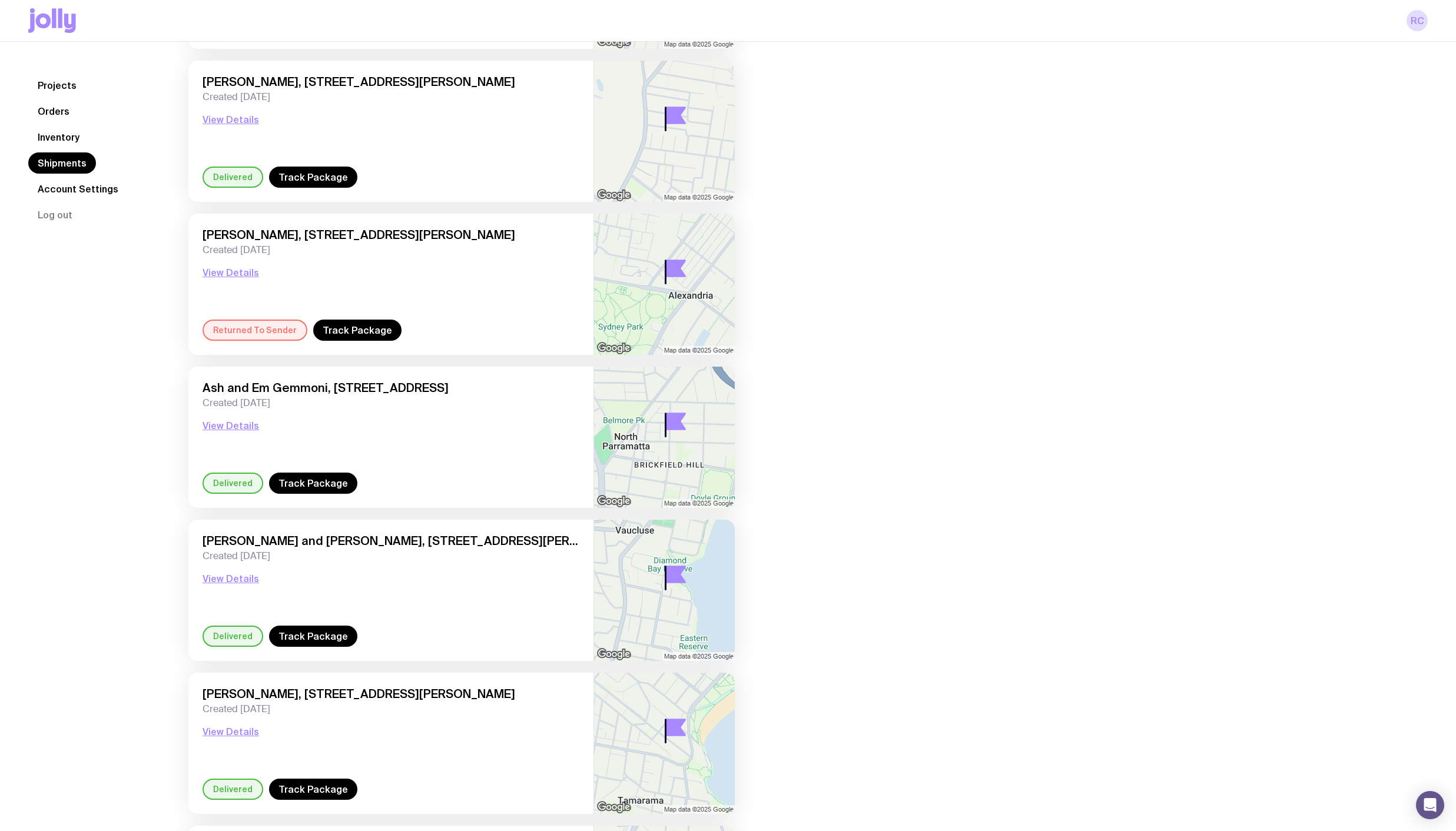
scroll to position [235, 0]
